Goal: Task Accomplishment & Management: Use online tool/utility

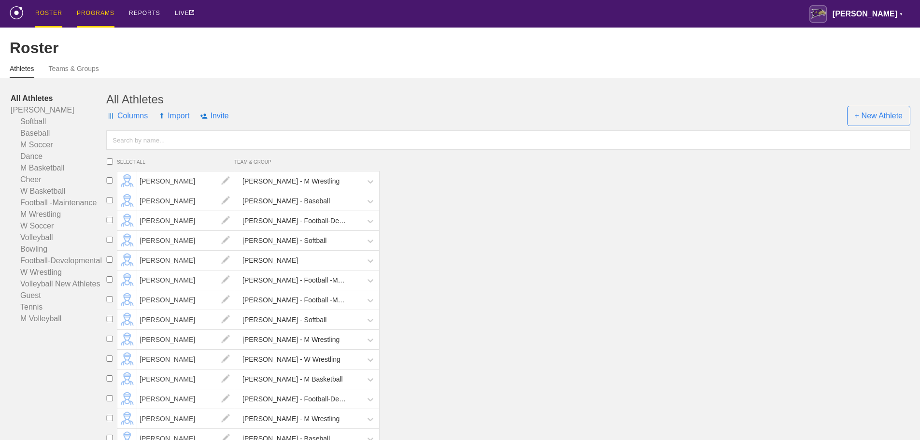
click at [112, 15] on div "PROGRAMS" at bounding box center [96, 14] width 38 height 28
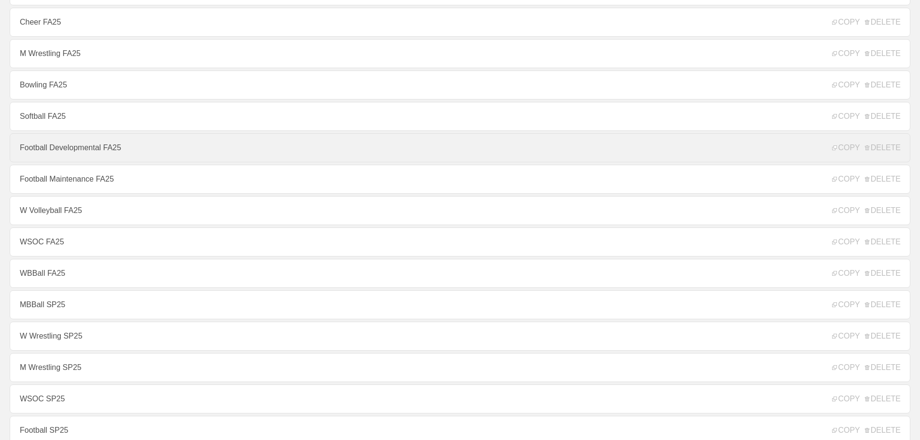
scroll to position [242, 0]
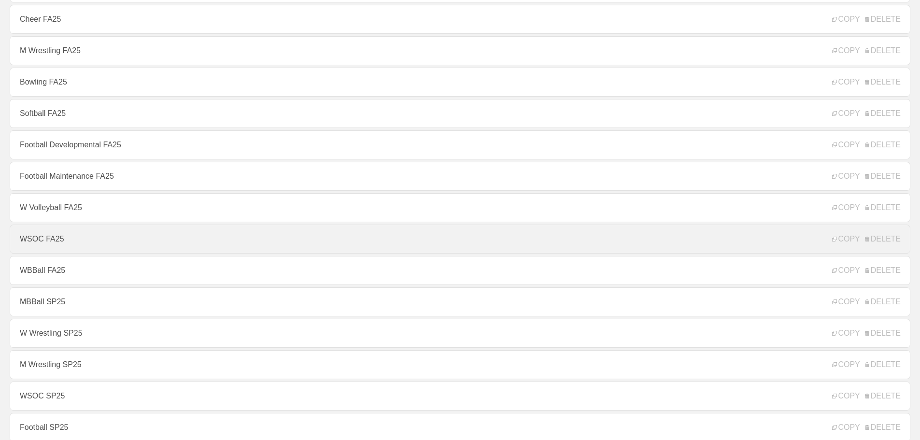
click at [57, 241] on link "WSOC FA25" at bounding box center [460, 239] width 901 height 29
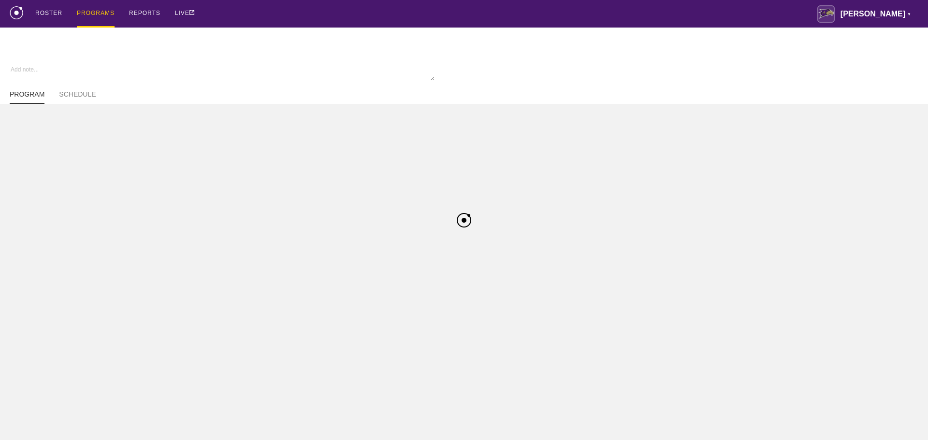
type textarea "x"
type input "WSOC FA25"
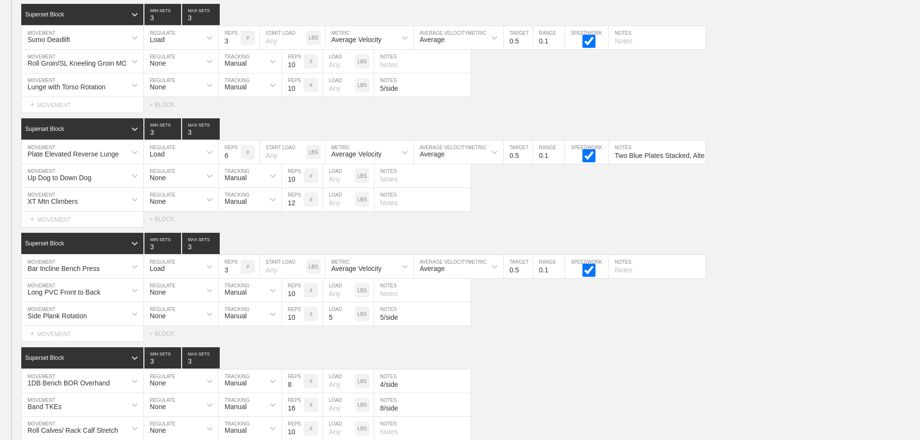
scroll to position [8169, 0]
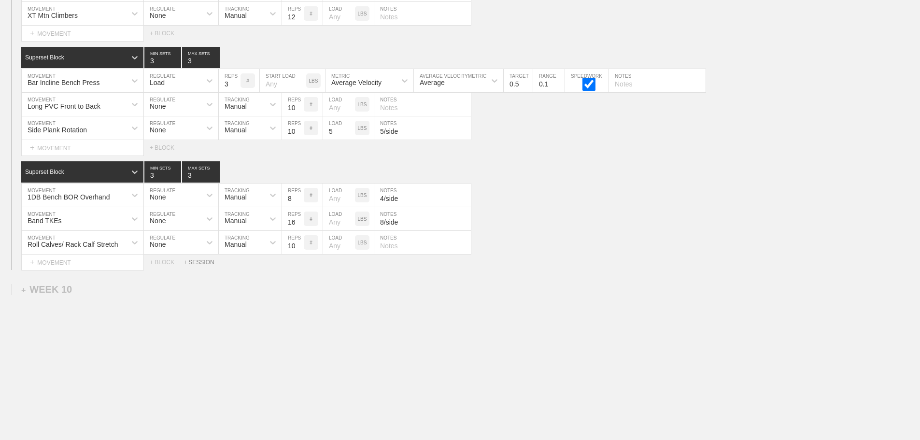
click at [198, 265] on div "+ SESSION" at bounding box center [203, 262] width 39 height 7
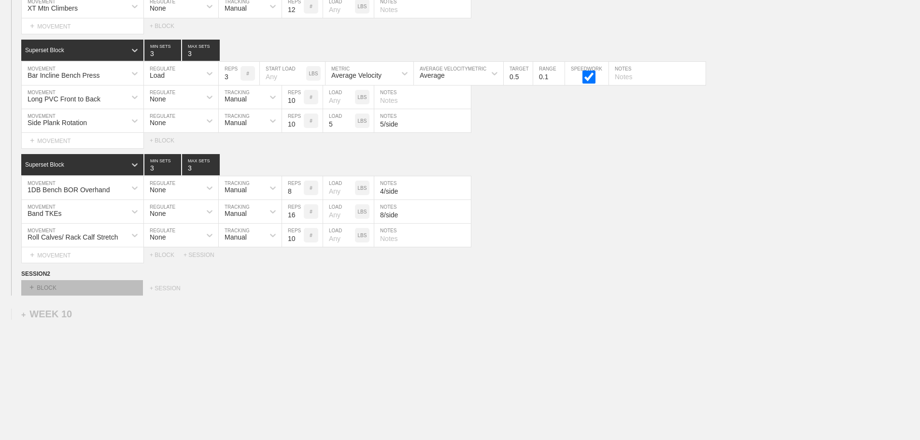
click at [76, 296] on div "+ BLOCK" at bounding box center [82, 287] width 122 height 15
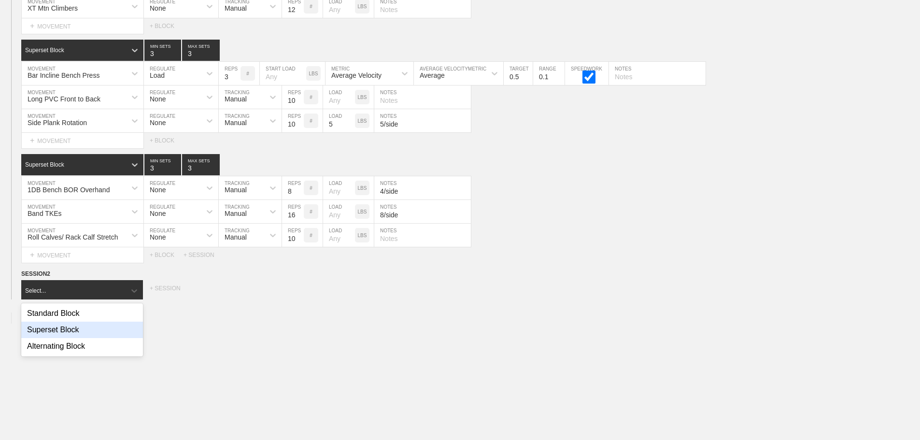
click at [83, 338] on div "Superset Block" at bounding box center [82, 330] width 122 height 16
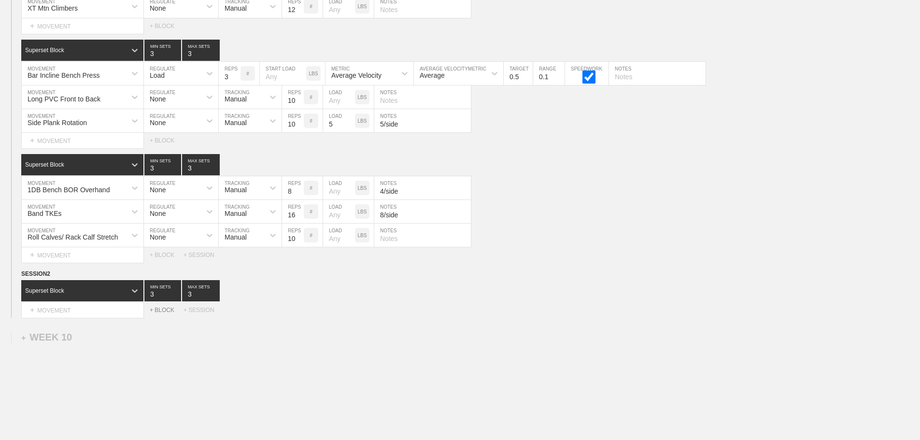
click at [164, 314] on div "+ BLOCK" at bounding box center [167, 310] width 34 height 7
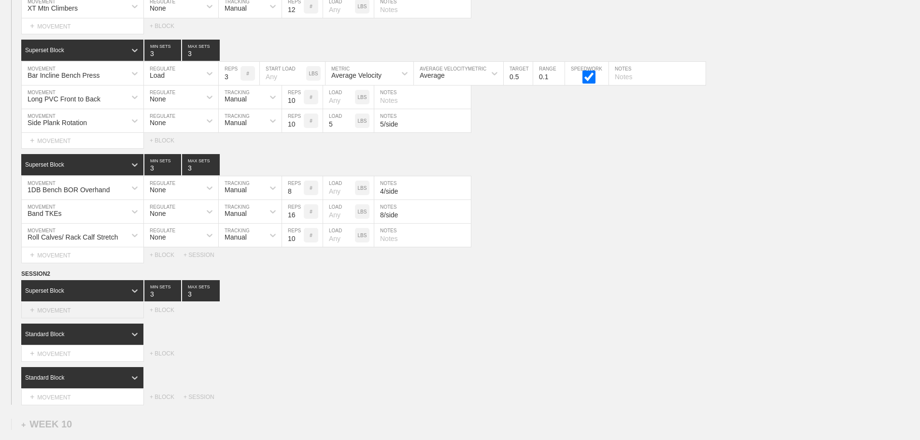
click at [72, 318] on div "+ MOVEMENT" at bounding box center [82, 310] width 123 height 16
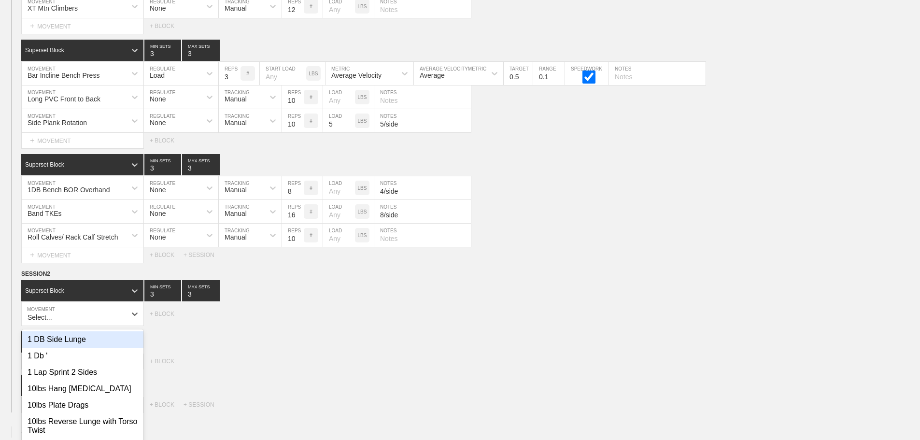
scroll to position [8215, 0]
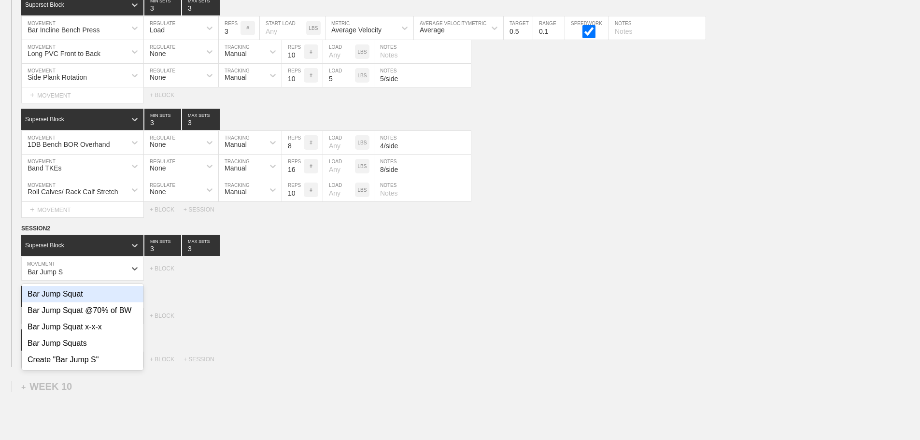
click at [60, 301] on div "Bar Jump Squat" at bounding box center [83, 294] width 122 height 16
type input "Bar Jump S"
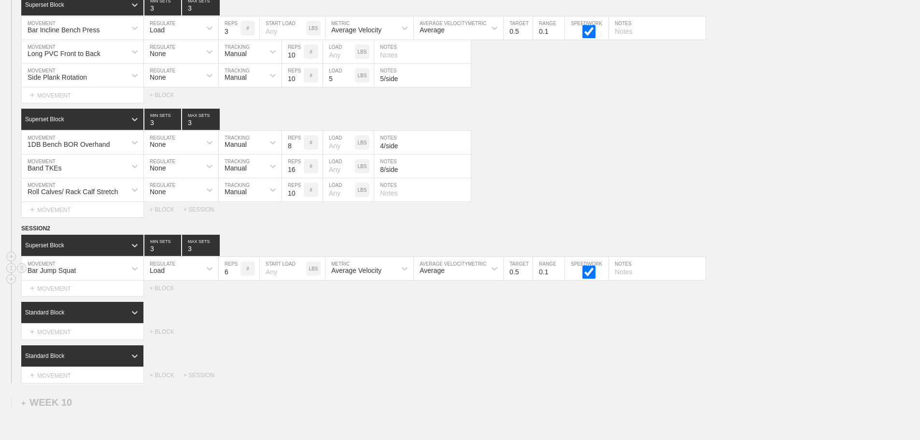
click at [225, 280] on input "6" at bounding box center [230, 268] width 22 height 23
type input "4"
click at [508, 280] on input "0.5" at bounding box center [518, 268] width 29 height 23
type input "1.6"
click at [394, 277] on div "Average Velocity" at bounding box center [361, 268] width 71 height 16
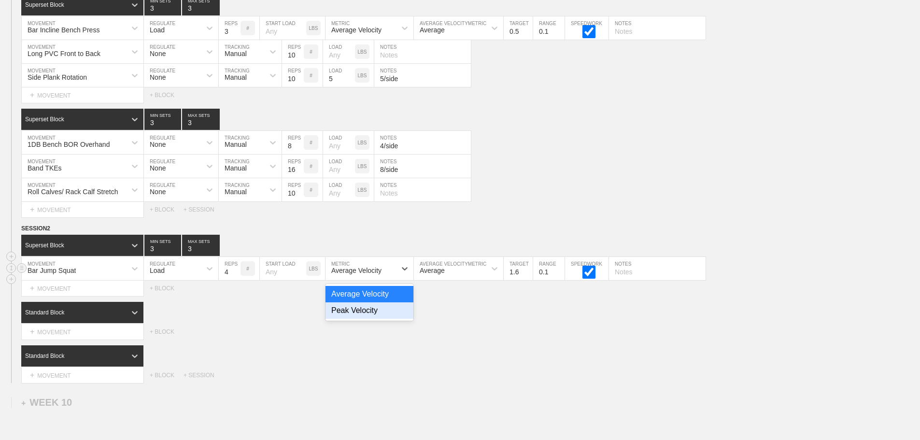
click at [373, 317] on div "Peak Velocity" at bounding box center [370, 310] width 88 height 16
click at [320, 233] on div "SESSION 2" at bounding box center [470, 229] width 899 height 11
click at [565, 122] on div "Superset Block 3 MIN SETS 3 MAX SETS" at bounding box center [470, 119] width 899 height 21
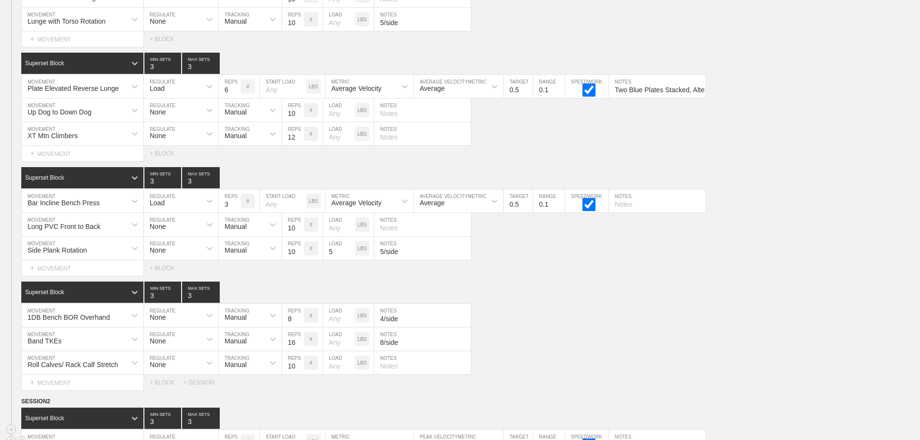
scroll to position [8285, 0]
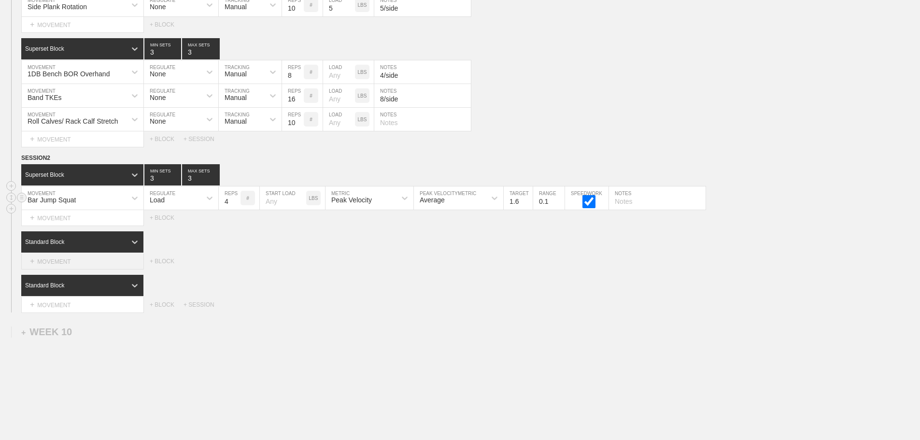
click at [104, 263] on div "+ MOVEMENT" at bounding box center [82, 262] width 123 height 16
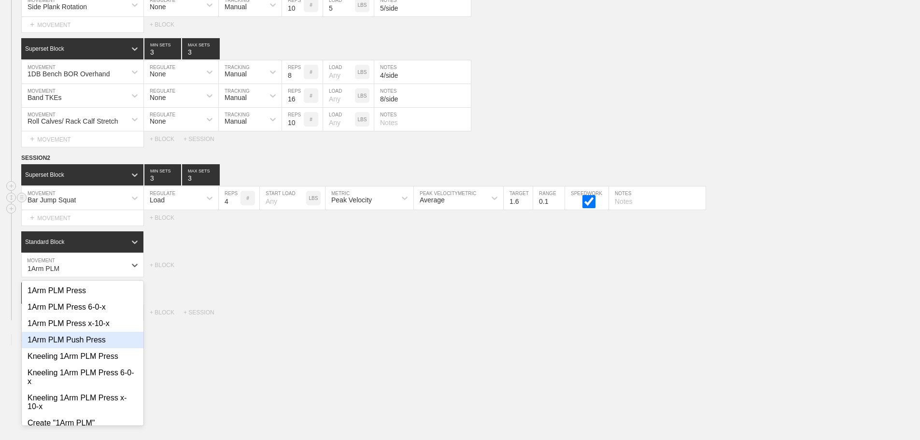
click at [96, 346] on div "1Arm PLM Push Press" at bounding box center [83, 340] width 122 height 16
type input "1Arm PLM"
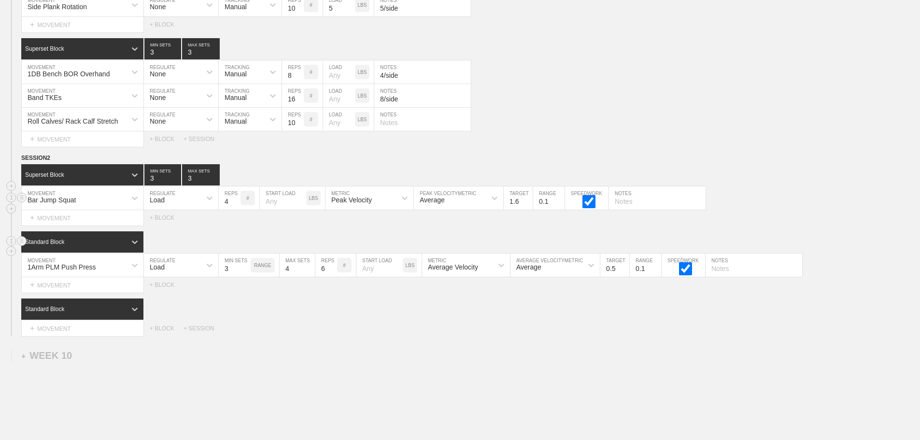
click at [124, 253] on div "Standard Block" at bounding box center [82, 241] width 122 height 21
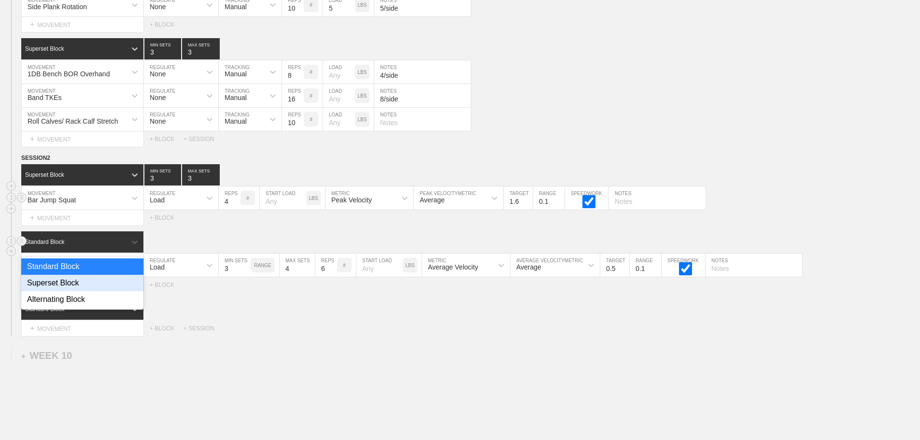
click at [99, 288] on div "Superset Block" at bounding box center [82, 283] width 122 height 16
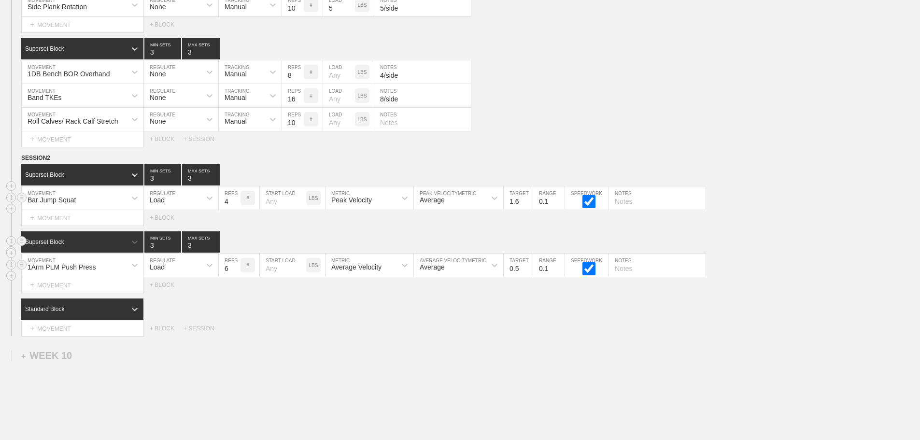
click at [224, 277] on input "6" at bounding box center [230, 265] width 22 height 23
type input "8"
click at [352, 271] on div "Average Velocity" at bounding box center [356, 267] width 50 height 8
click at [364, 315] on div "Peak Velocity" at bounding box center [370, 307] width 88 height 16
click at [514, 275] on input "0.5" at bounding box center [518, 265] width 29 height 23
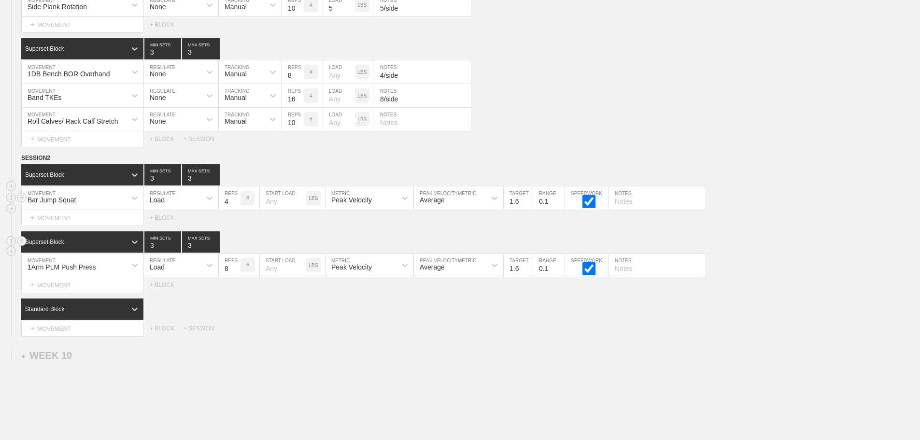
type input "1.6"
click at [783, 242] on div "Superset Block 3 MIN SETS 3 MAX SETS" at bounding box center [470, 241] width 899 height 21
click at [637, 208] on input "text" at bounding box center [657, 197] width 97 height 23
click at [647, 276] on input "text" at bounding box center [657, 265] width 97 height 23
type input "Use Legs"
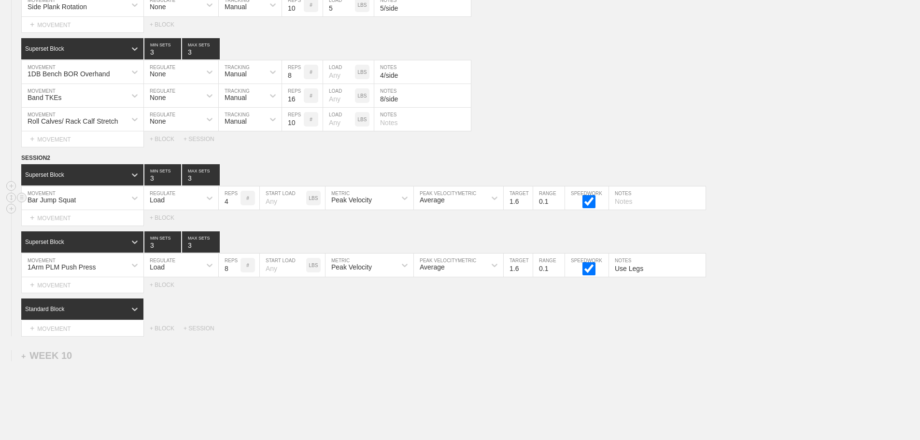
click at [652, 203] on input "text" at bounding box center [657, 197] width 97 height 23
type input "Pull Bar Into Back"
click at [86, 337] on div "+ MOVEMENT" at bounding box center [82, 329] width 123 height 16
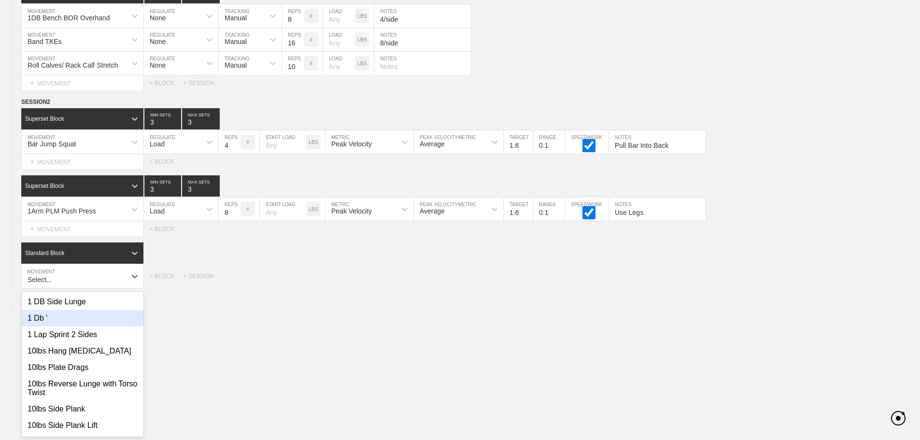
type input "1"
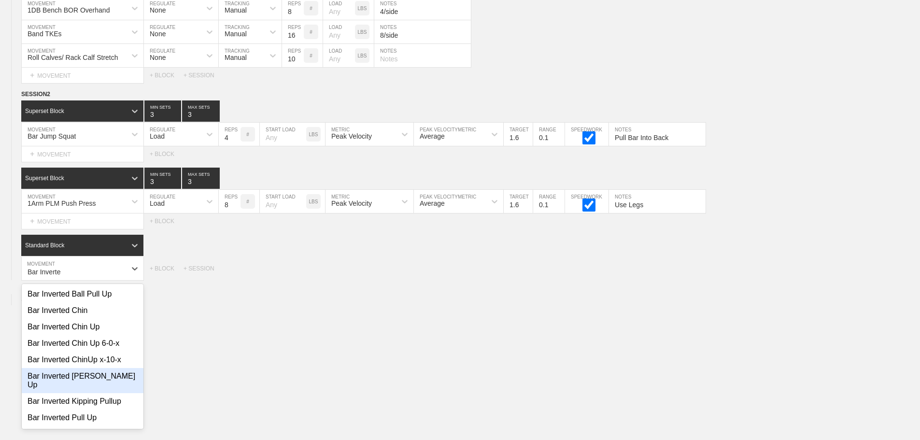
click at [84, 381] on div "Bar Inverted [PERSON_NAME] Up" at bounding box center [83, 380] width 122 height 25
type input "Bar Inverte"
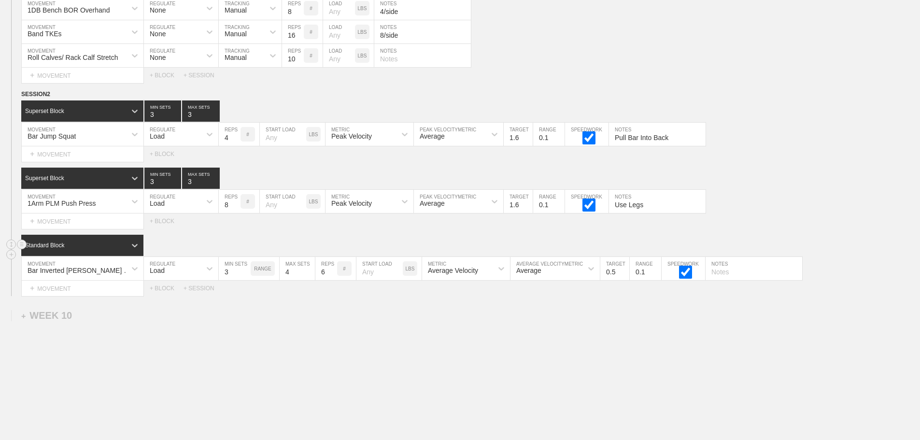
click at [110, 250] on div "Standard Block" at bounding box center [73, 245] width 105 height 9
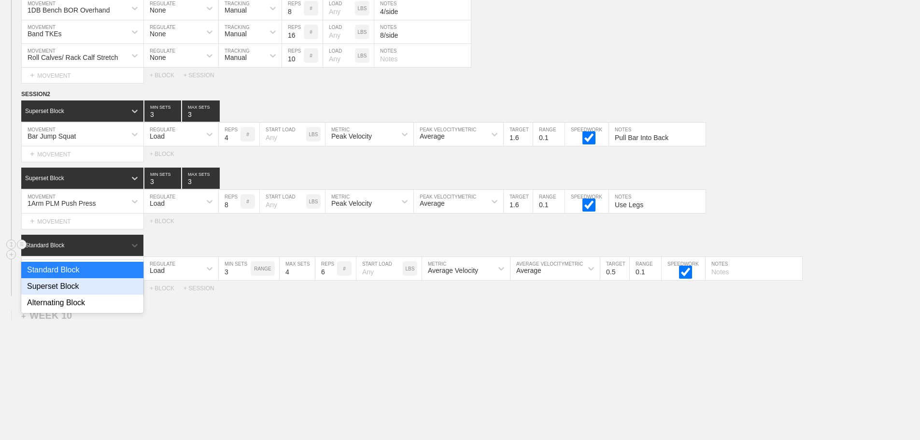
click at [92, 295] on div "Superset Block" at bounding box center [82, 286] width 122 height 16
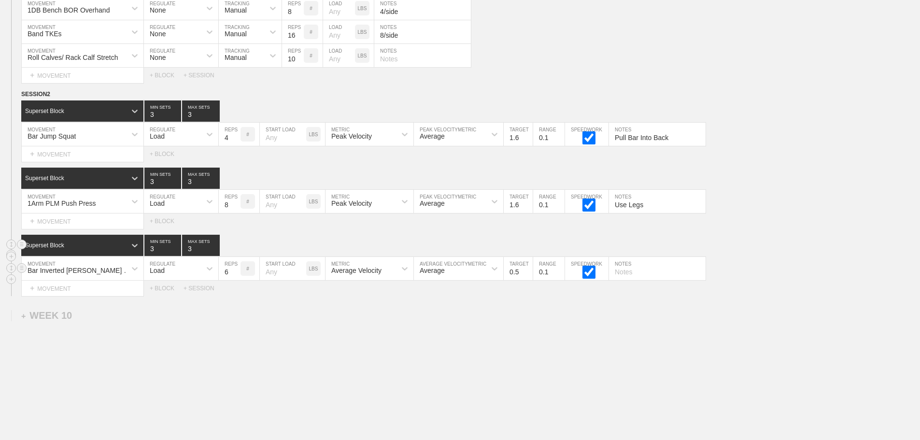
click at [227, 280] on input "6" at bounding box center [230, 268] width 22 height 23
type input "8"
click at [191, 276] on div "Load" at bounding box center [172, 268] width 57 height 16
drag, startPoint x: 197, startPoint y: 298, endPoint x: 202, endPoint y: 298, distance: 5.8
click at [197, 299] on div "None" at bounding box center [181, 294] width 74 height 16
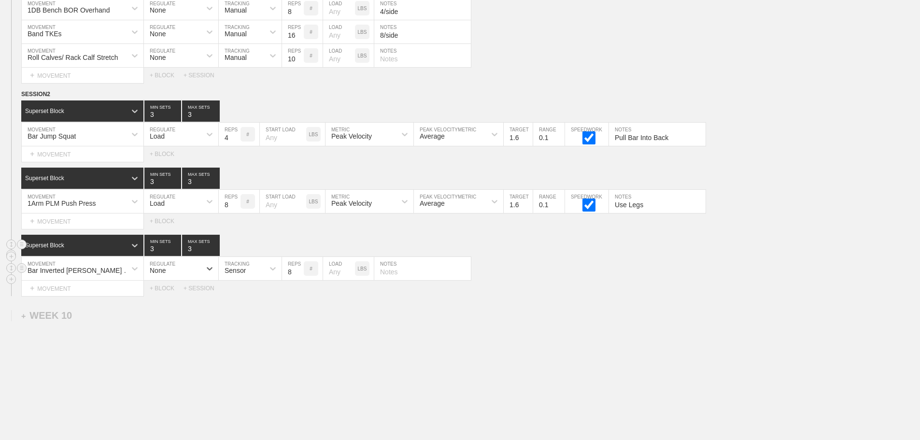
click at [258, 277] on div "Sensor" at bounding box center [241, 268] width 45 height 16
click at [265, 317] on div "Manual" at bounding box center [250, 310] width 63 height 16
click at [674, 296] on div "Select... MOVEMENT + MOVEMENT + BLOCK + SESSION" at bounding box center [460, 288] width 920 height 15
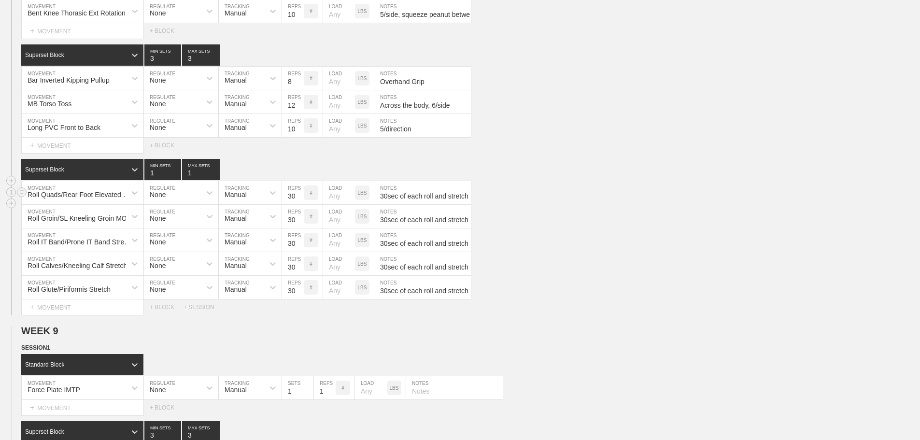
scroll to position [7528, 0]
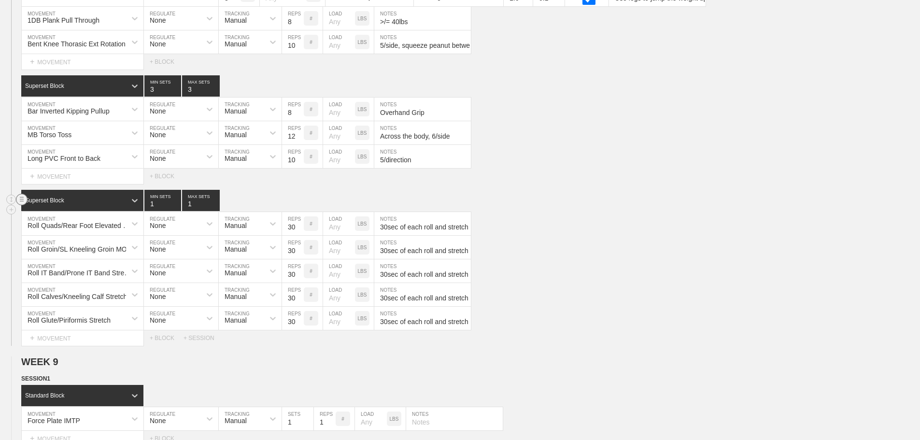
click at [17, 205] on circle at bounding box center [21, 199] width 11 height 11
click at [56, 209] on div "DUPLICATE" at bounding box center [67, 213] width 77 height 14
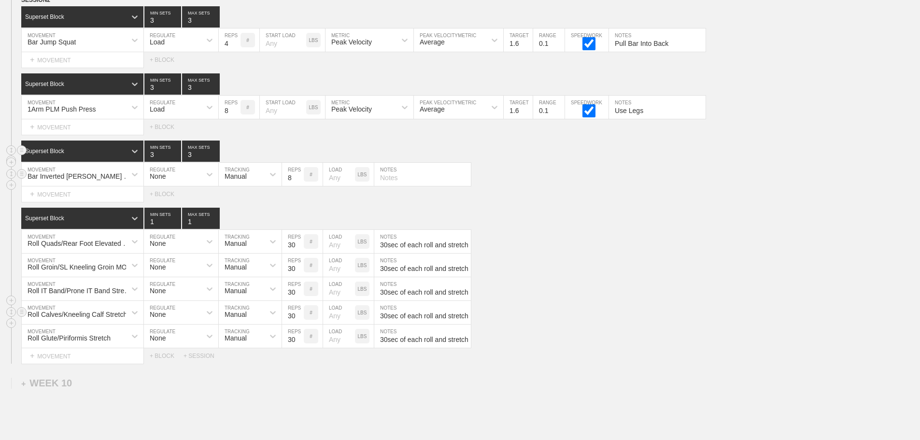
scroll to position [8399, 0]
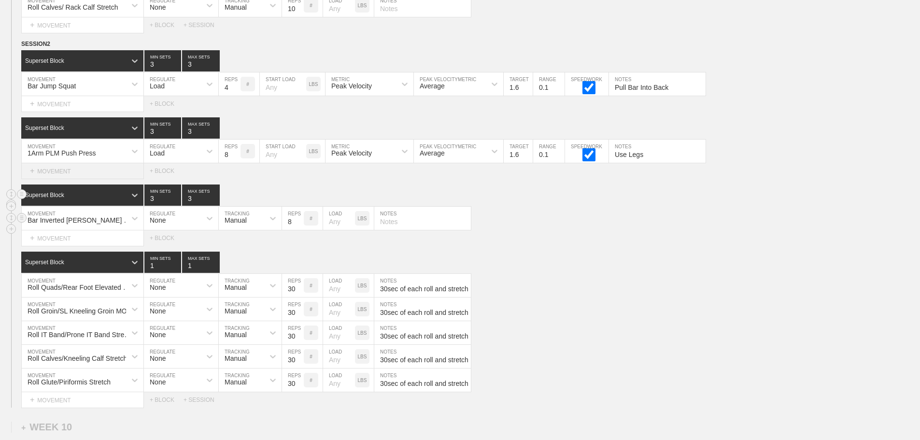
click at [55, 179] on div "+ MOVEMENT" at bounding box center [82, 171] width 123 height 16
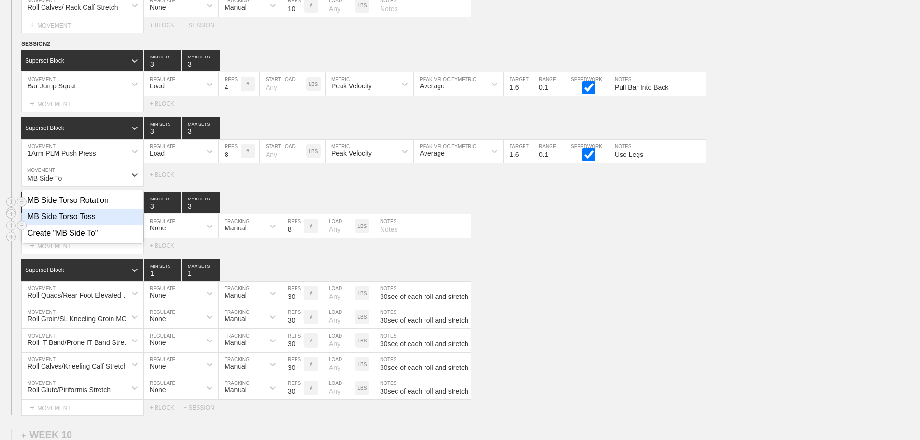
click at [88, 225] on div "MB Side Torso Toss" at bounding box center [83, 217] width 122 height 16
type input "MB Side To"
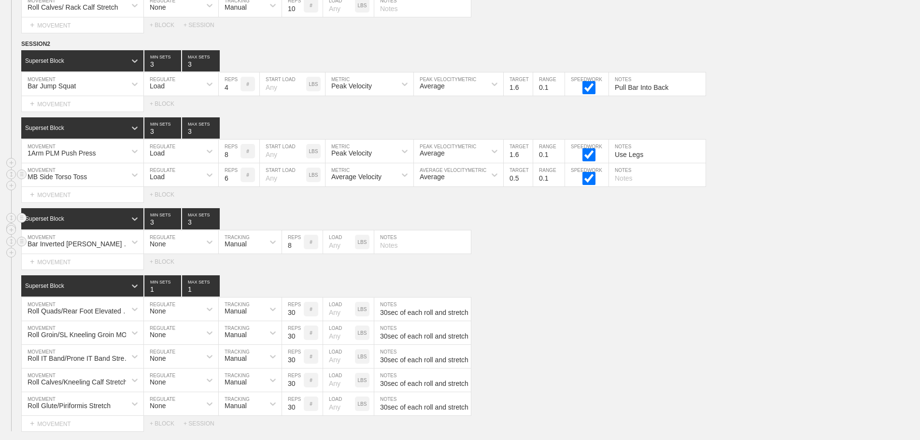
click at [191, 179] on div "Load" at bounding box center [172, 175] width 57 height 16
click at [188, 204] on div "None" at bounding box center [181, 200] width 74 height 16
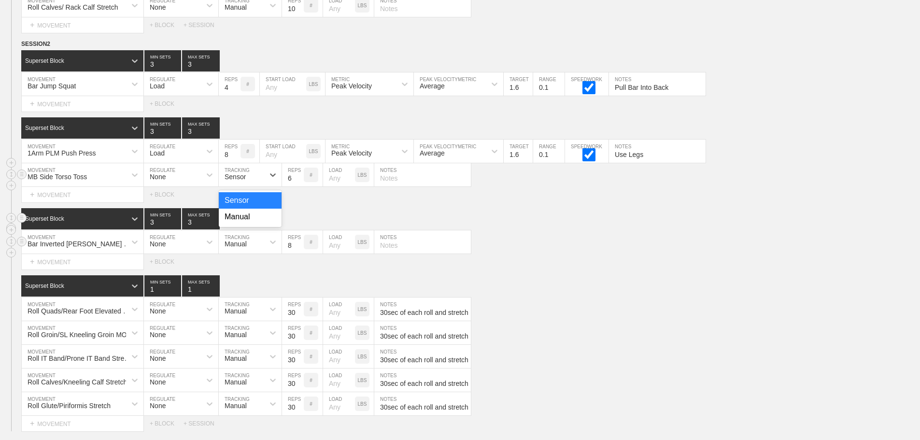
click at [230, 181] on div "Sensor" at bounding box center [235, 177] width 21 height 8
click at [243, 225] on div "Manual" at bounding box center [250, 217] width 63 height 16
click at [290, 186] on input "6" at bounding box center [293, 174] width 22 height 23
type input "12"
click at [79, 269] on div "+ MOVEMENT" at bounding box center [82, 262] width 123 height 16
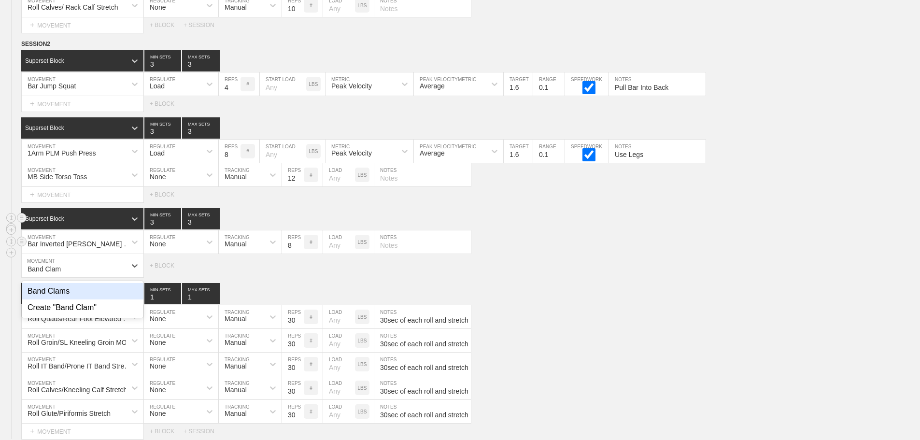
click at [91, 295] on div "Band Clams" at bounding box center [83, 291] width 122 height 16
type input "Band Clam"
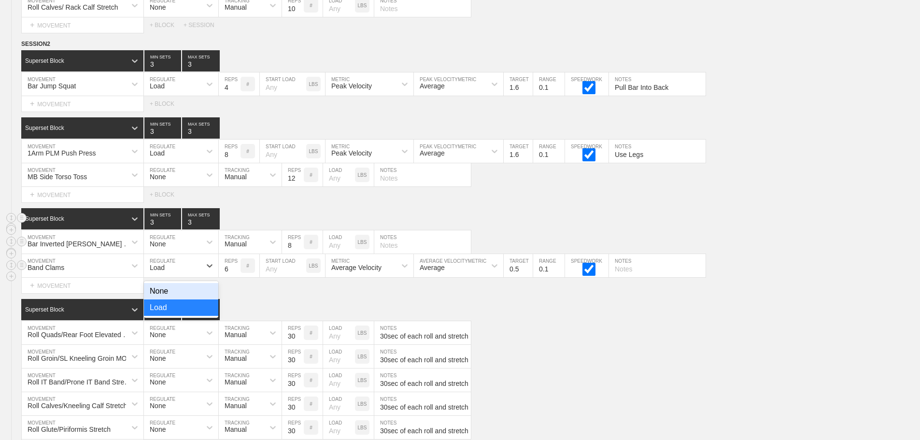
click at [193, 273] on div "Load" at bounding box center [172, 265] width 57 height 16
drag, startPoint x: 193, startPoint y: 297, endPoint x: 213, endPoint y: 285, distance: 23.2
click at [193, 298] on div "None" at bounding box center [181, 291] width 74 height 16
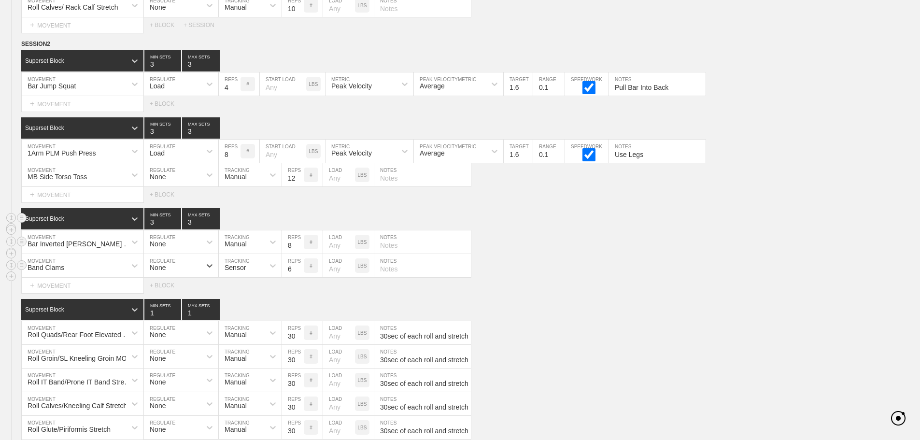
click at [238, 270] on div "Sensor" at bounding box center [241, 265] width 45 height 16
drag, startPoint x: 253, startPoint y: 318, endPoint x: 276, endPoint y: 296, distance: 32.1
click at [254, 316] on div "Manual" at bounding box center [250, 308] width 63 height 16
click at [287, 277] on input "6" at bounding box center [293, 265] width 22 height 23
click at [394, 186] on input "text" at bounding box center [422, 174] width 97 height 23
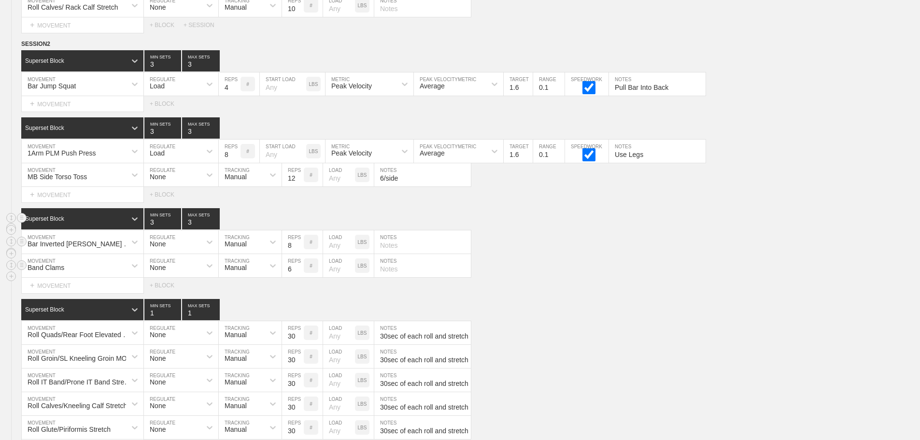
type input "6/side"
click at [410, 274] on input "text" at bounding box center [422, 265] width 97 height 23
type input "8/side"
click at [289, 276] on input "6" at bounding box center [293, 265] width 22 height 23
type input "16"
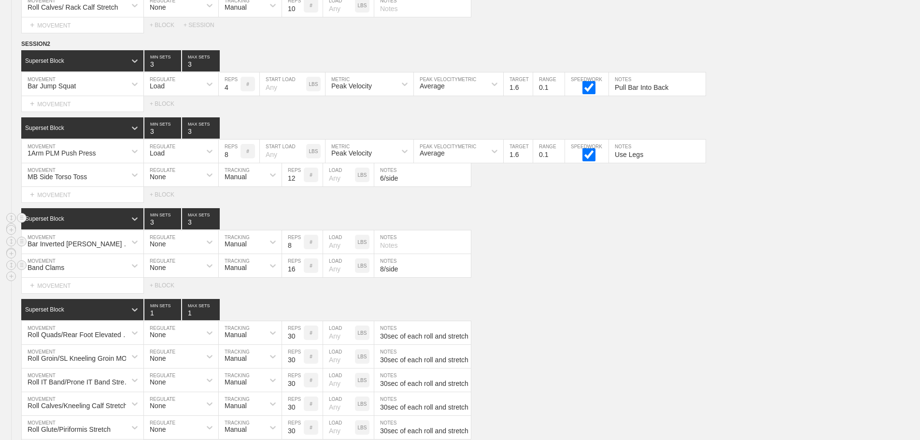
click at [577, 270] on div "Band Clams MOVEMENT None REGULATE Manual TRACKING 16 REPS # LOAD LBS 8/side NOT…" at bounding box center [460, 266] width 920 height 24
click at [57, 112] on div "+ MOVEMENT" at bounding box center [82, 104] width 123 height 16
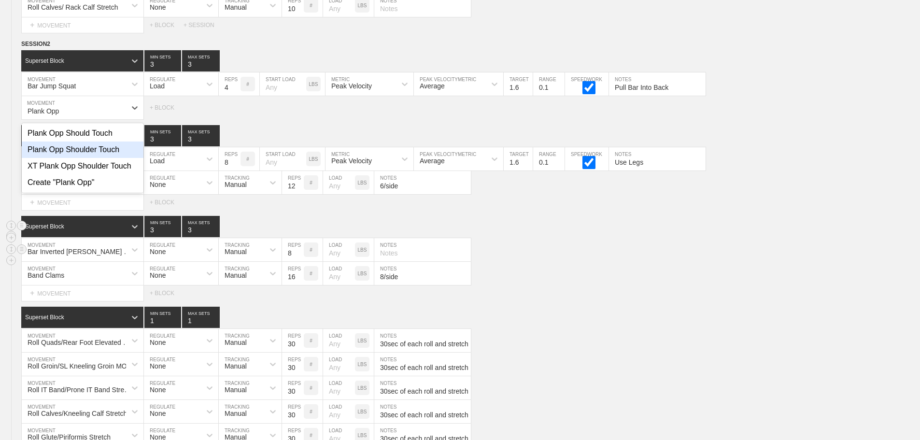
click at [89, 155] on div "Plank Opp Shoulder Touch" at bounding box center [83, 150] width 122 height 16
type input "Plank Opp"
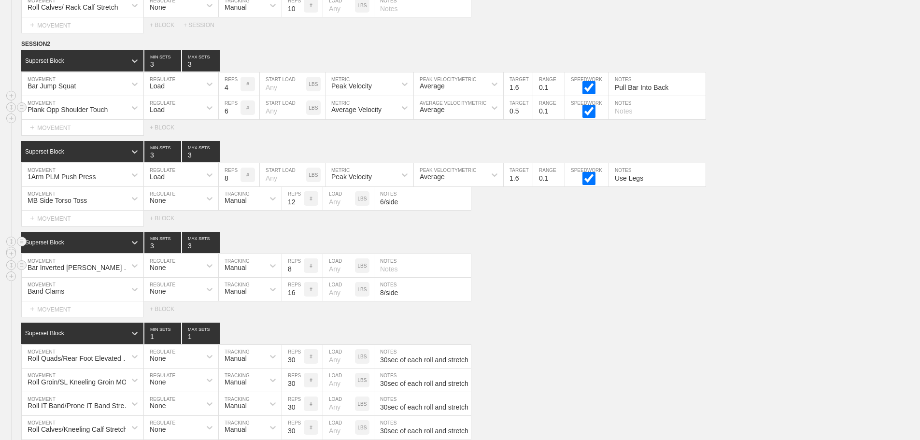
click at [224, 119] on input "6" at bounding box center [230, 107] width 22 height 23
type input "12"
type input "25"
click at [187, 116] on div "Load" at bounding box center [172, 108] width 57 height 16
click at [194, 138] on div "None" at bounding box center [181, 133] width 74 height 16
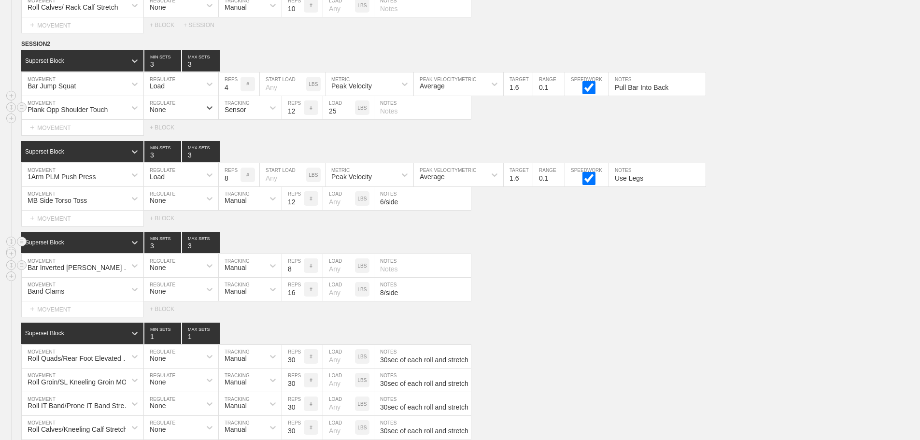
click at [250, 114] on div "Sensor" at bounding box center [241, 108] width 45 height 16
click at [251, 158] on div "Manual" at bounding box center [250, 150] width 63 height 16
click at [425, 115] on input "text" at bounding box center [422, 107] width 97 height 23
type input "6/side"
click at [644, 152] on div "Superset Block 3 MIN SETS 3 MAX SETS" at bounding box center [470, 151] width 899 height 21
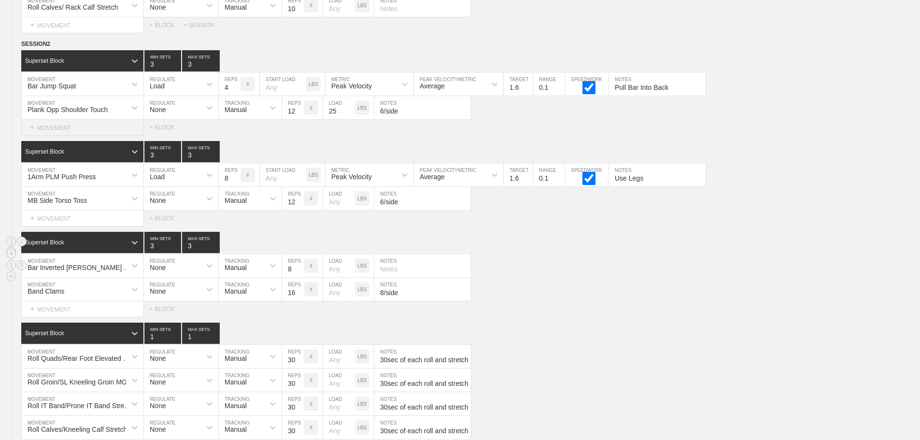
click at [52, 133] on div "+ MOVEMENT" at bounding box center [82, 128] width 123 height 16
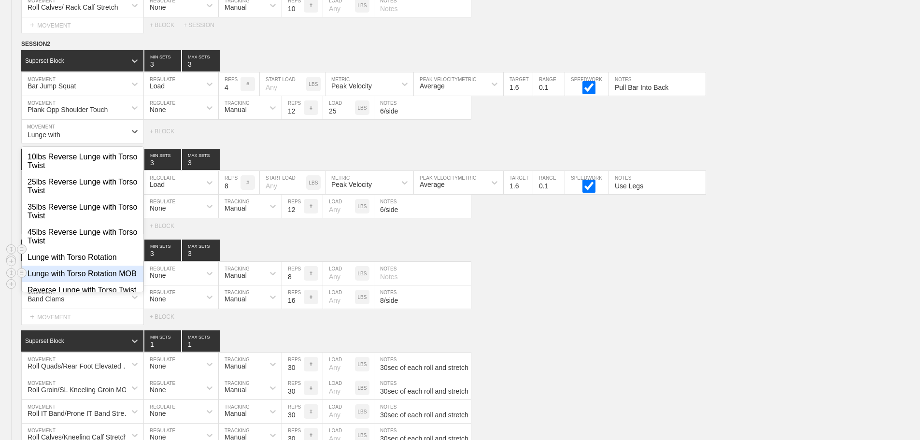
click at [78, 282] on div "Lunge with Torso Rotation MOB" at bounding box center [83, 274] width 122 height 16
type input "Lunge with"
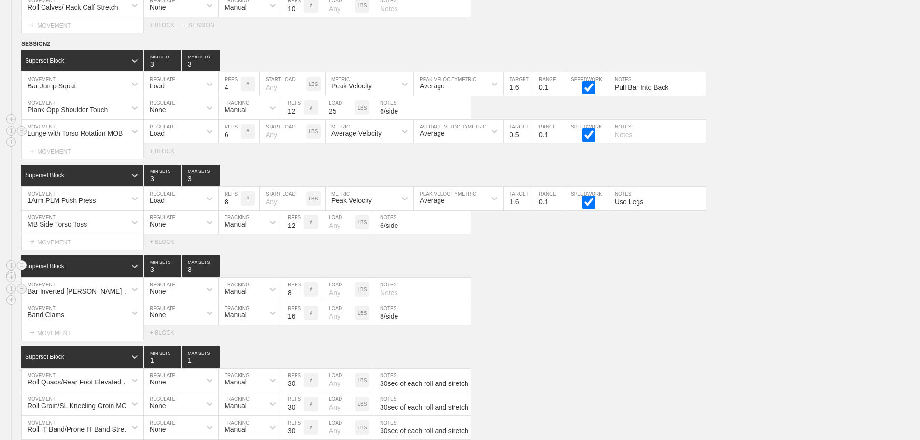
click at [183, 140] on div "Load" at bounding box center [172, 131] width 57 height 16
click at [181, 164] on div "None" at bounding box center [181, 157] width 74 height 16
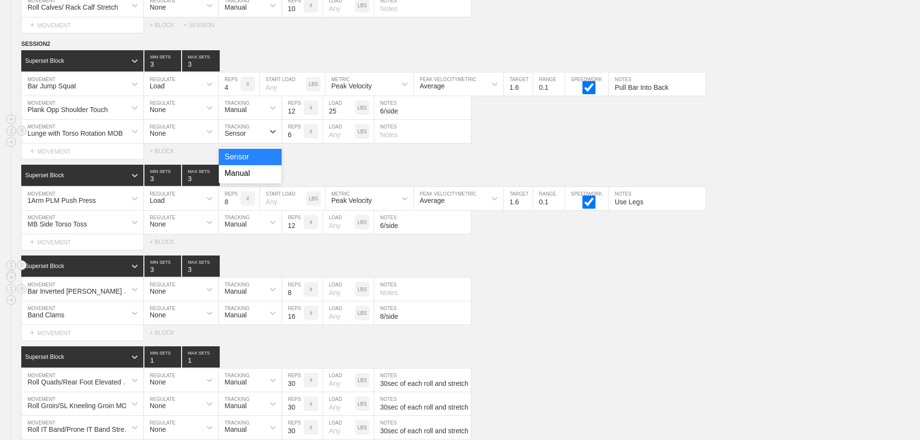
click at [262, 130] on div "Sensor" at bounding box center [241, 131] width 45 height 16
drag, startPoint x: 248, startPoint y: 182, endPoint x: 297, endPoint y: 148, distance: 59.4
click at [248, 182] on div "Manual" at bounding box center [250, 173] width 63 height 16
click at [290, 143] on input "6" at bounding box center [293, 131] width 22 height 23
type input "8"
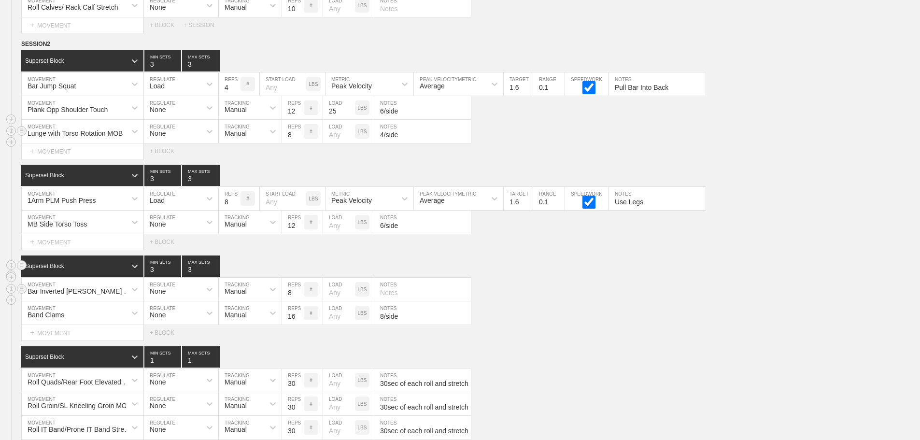
click at [527, 143] on div "Lunge with Torso Rotation MOB MOVEMENT None REGULATE Manual TRACKING 8 REPS # L…" at bounding box center [460, 132] width 920 height 24
click at [410, 143] on input "4/side" at bounding box center [422, 131] width 97 height 23
type input "4/side, opposite hand down of forward foot"
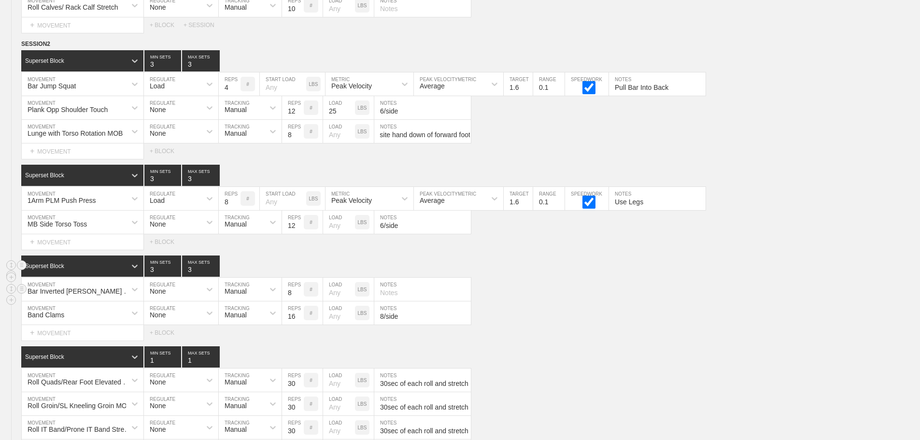
click at [618, 156] on div "Select... MOVEMENT + MOVEMENT + BLOCK" at bounding box center [460, 150] width 920 height 15
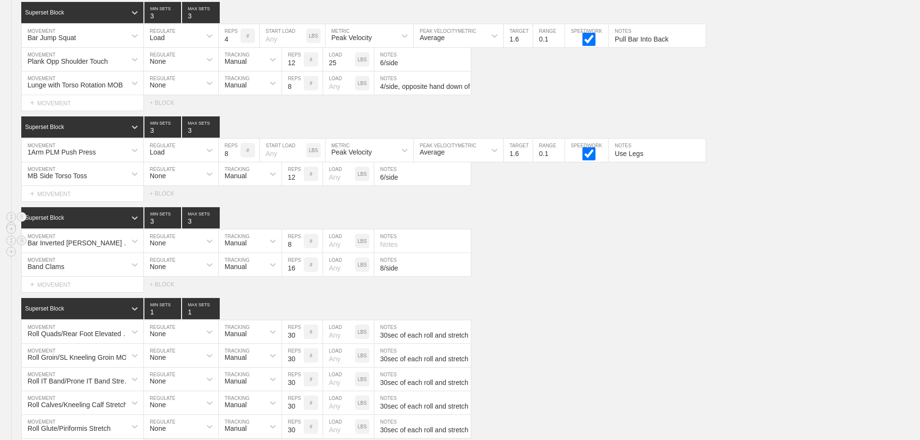
click at [548, 245] on div "Bar Inverted [PERSON_NAME] Up MOVEMENT None REGULATE Manual TRACKING 8 REPS # L…" at bounding box center [460, 241] width 920 height 24
click at [551, 251] on div "Bar Inverted [PERSON_NAME] Up MOVEMENT None REGULATE Manual TRACKING 8 REPS # L…" at bounding box center [460, 241] width 920 height 24
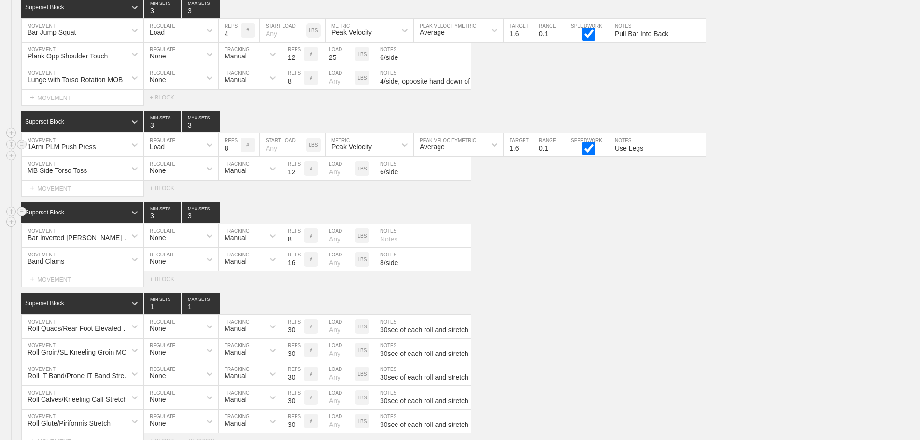
scroll to position [8445, 0]
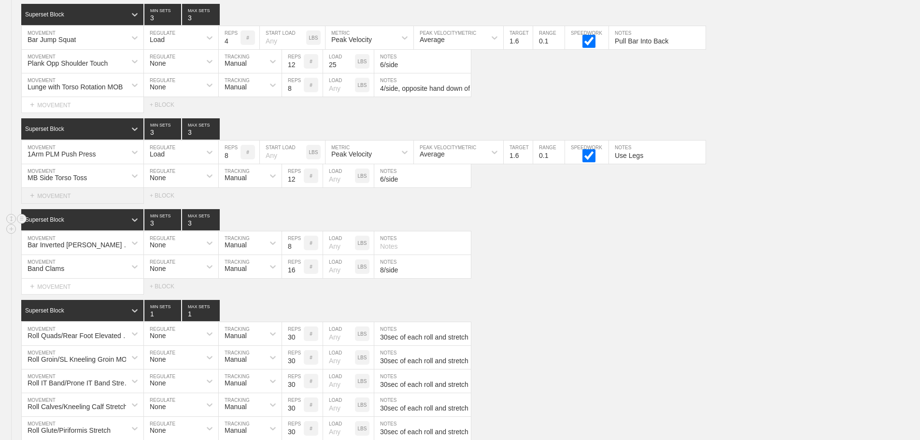
click at [44, 200] on div "+ MOVEMENT" at bounding box center [82, 196] width 123 height 16
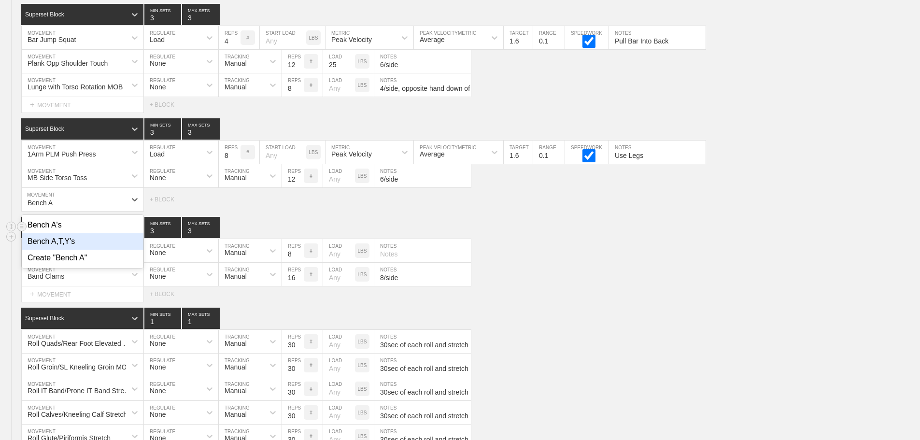
click at [66, 250] on div "Bench A,T,Y's" at bounding box center [83, 241] width 122 height 16
type input "Bench A"
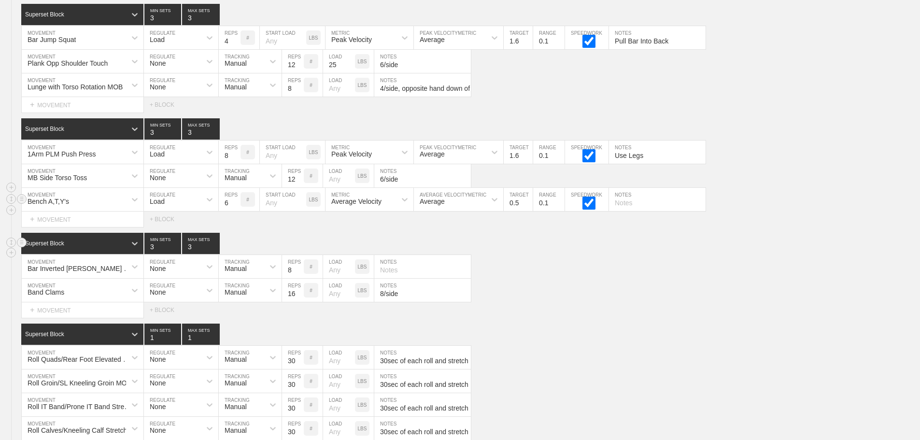
click at [273, 211] on input "number" at bounding box center [283, 199] width 46 height 23
type input "2.5"
click at [224, 211] on input "6" at bounding box center [230, 199] width 22 height 23
type input "3"
click at [185, 208] on div "Load" at bounding box center [172, 199] width 57 height 16
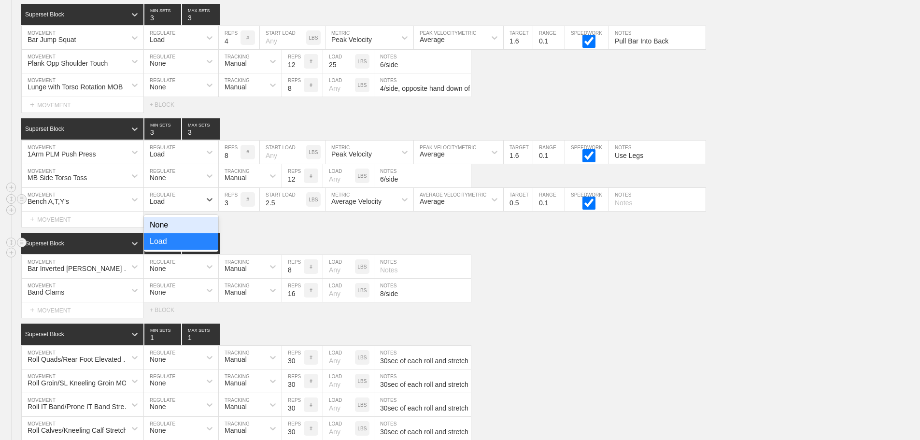
click at [185, 228] on div "None" at bounding box center [181, 225] width 74 height 16
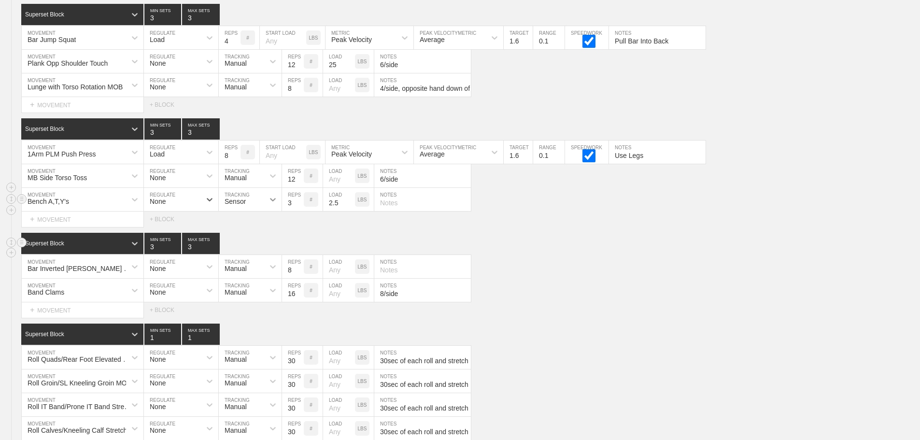
click at [267, 208] on div at bounding box center [272, 199] width 17 height 17
click at [267, 250] on div "Manual" at bounding box center [250, 241] width 63 height 16
click at [405, 204] on input "text" at bounding box center [422, 199] width 97 height 23
type input "3 of Each, Done in Order"
click at [602, 225] on div "Select... MOVEMENT + MOVEMENT + BLOCK" at bounding box center [460, 219] width 920 height 15
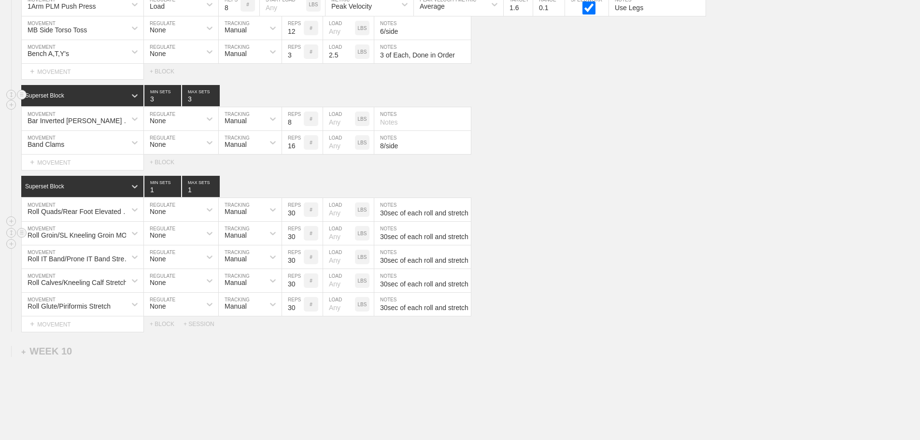
scroll to position [8662, 0]
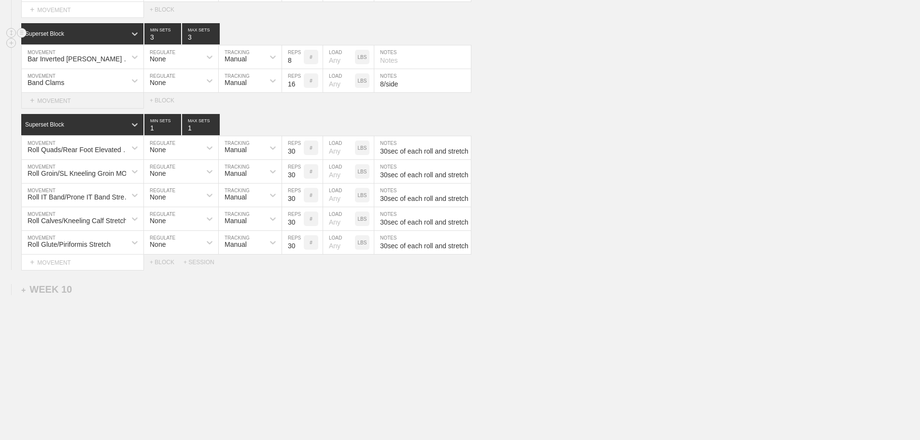
click at [74, 104] on div "+ MOVEMENT" at bounding box center [82, 101] width 123 height 16
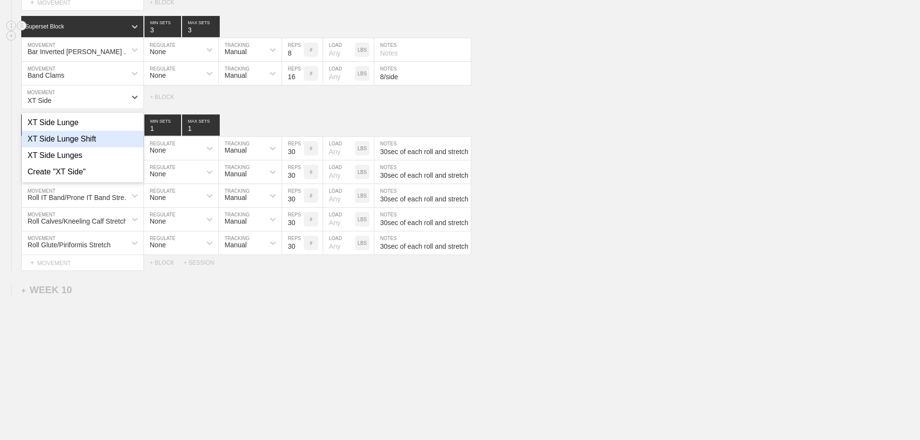
click at [78, 143] on div "XT Side Lunge Shift" at bounding box center [83, 139] width 122 height 16
type input "XT Side"
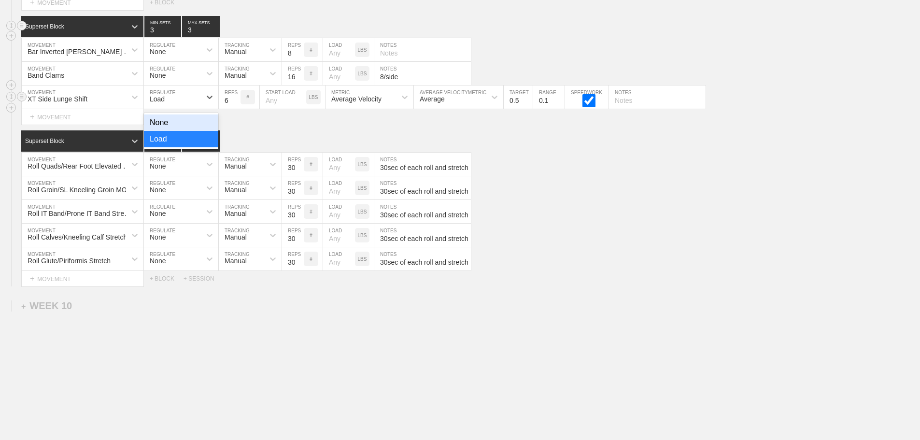
click at [172, 104] on div "Load" at bounding box center [172, 97] width 57 height 16
click at [182, 129] on div "None" at bounding box center [181, 122] width 74 height 16
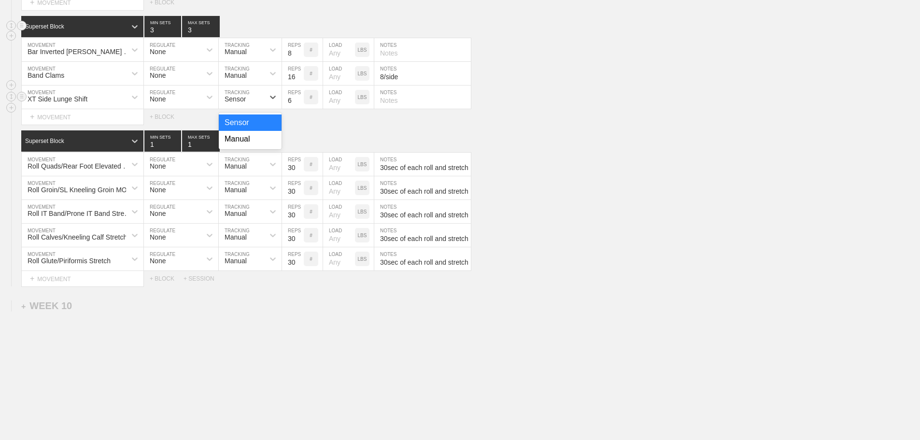
click at [247, 105] on div "Sensor" at bounding box center [241, 97] width 45 height 16
click at [249, 147] on div "Manual" at bounding box center [250, 139] width 63 height 16
click at [288, 108] on input "6" at bounding box center [293, 97] width 22 height 23
type input "8"
click at [391, 109] on input "text" at bounding box center [422, 97] width 97 height 23
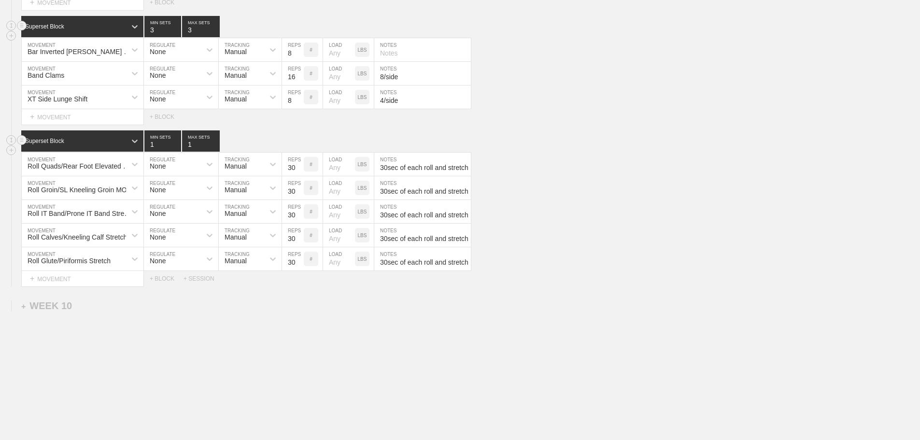
type input "4/side"
click at [654, 147] on div "Superset Block 1 MIN SETS 1 MAX SETS" at bounding box center [470, 140] width 899 height 21
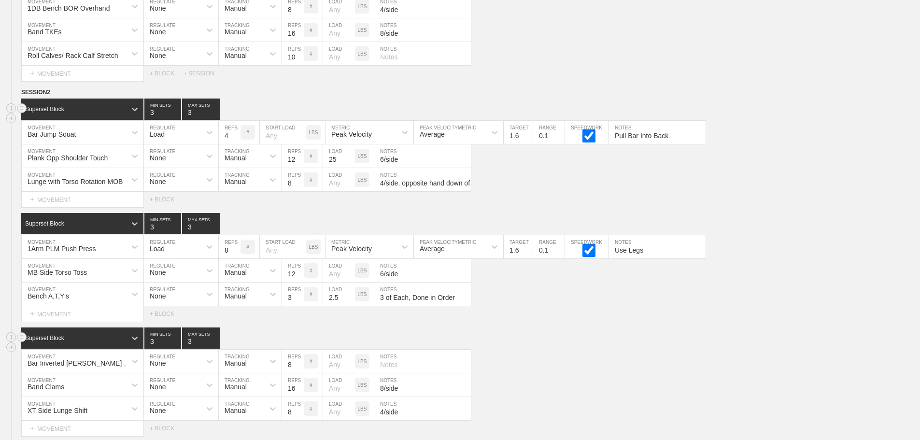
scroll to position [8179, 0]
